Goal: Task Accomplishment & Management: Manage account settings

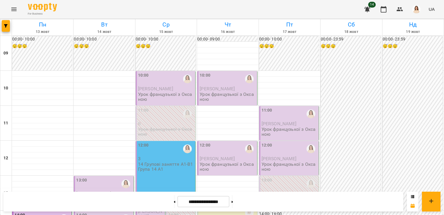
scroll to position [87, 0]
click at [233, 200] on icon at bounding box center [232, 201] width 1 height 2
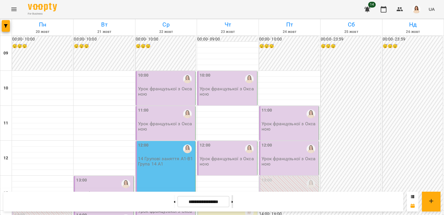
click at [233, 200] on icon at bounding box center [232, 201] width 1 height 2
click at [174, 201] on button at bounding box center [174, 201] width 1 height 13
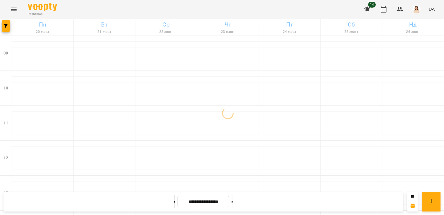
click at [174, 201] on button at bounding box center [174, 201] width 1 height 13
type input "**********"
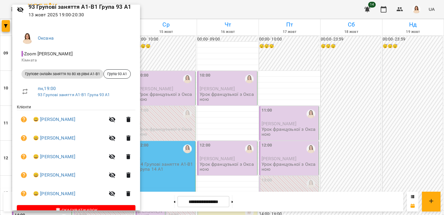
scroll to position [28, 0]
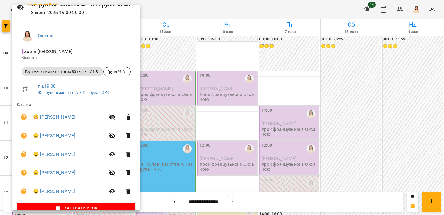
click at [356, 141] on div at bounding box center [222, 107] width 444 height 215
